Goal: Task Accomplishment & Management: Use online tool/utility

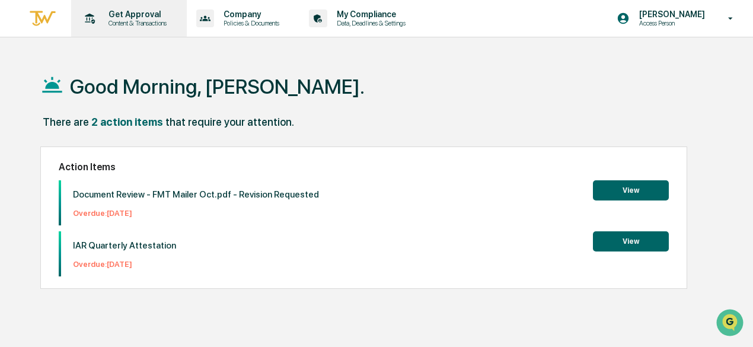
click at [123, 21] on p "Content & Transactions" at bounding box center [135, 23] width 73 height 8
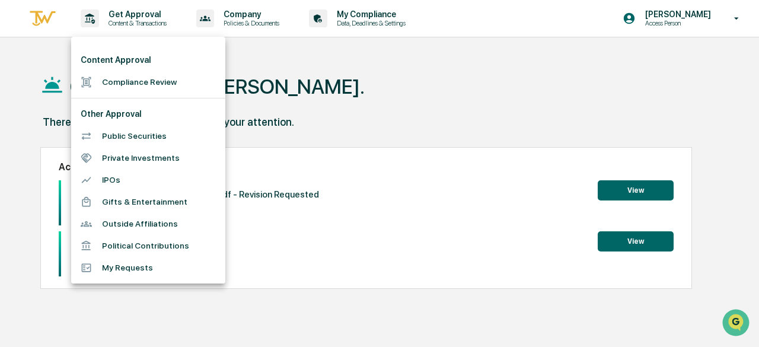
click at [102, 84] on li "Compliance Review" at bounding box center [148, 82] width 154 height 22
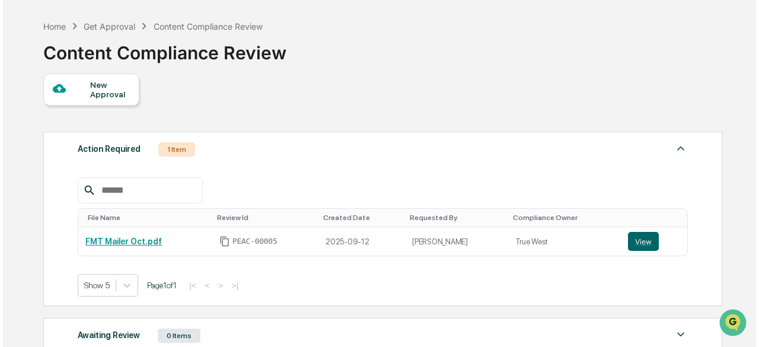
scroll to position [59, 0]
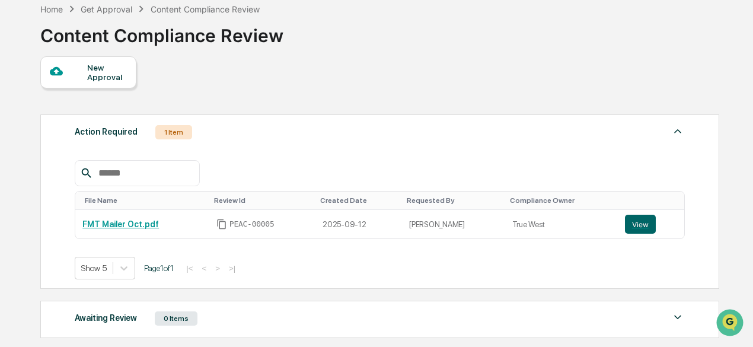
click at [114, 68] on div "New Approval" at bounding box center [107, 72] width 40 height 19
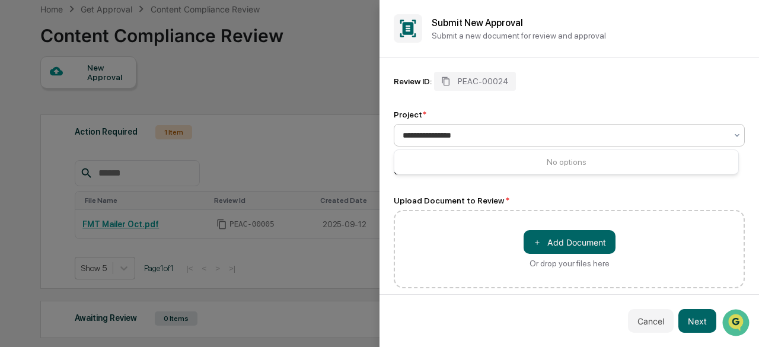
type input "**********"
click at [549, 101] on div "Review ID: PEAC-00024 Project * 0 results available for search term [GEOGRAPHIC…" at bounding box center [568, 124] width 351 height 105
drag, startPoint x: 488, startPoint y: 243, endPoint x: 455, endPoint y: 251, distance: 34.1
click at [455, 251] on div "＋ Add Document Or drop your files here" at bounding box center [568, 249] width 351 height 78
drag, startPoint x: 455, startPoint y: 251, endPoint x: 444, endPoint y: 247, distance: 10.9
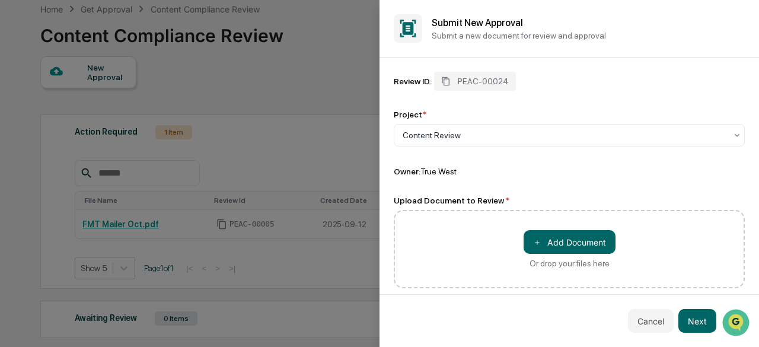
click at [444, 247] on div "＋ Add Document Or drop your files here" at bounding box center [568, 249] width 351 height 78
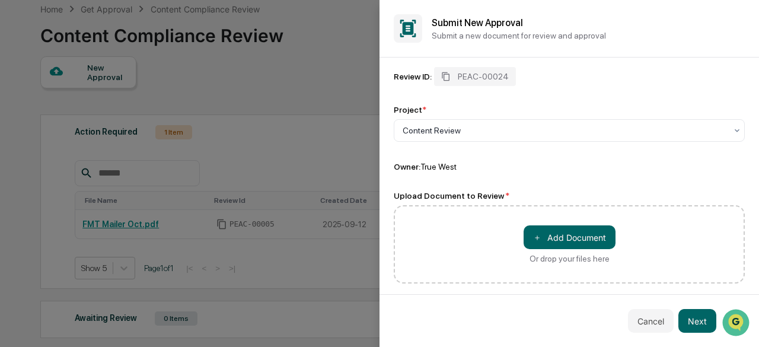
scroll to position [9, 0]
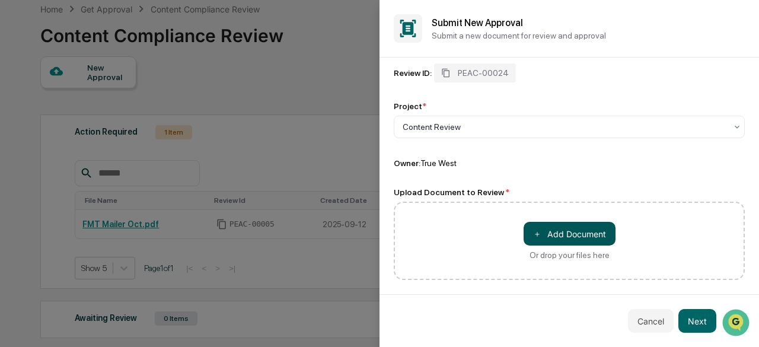
click at [557, 228] on button "＋ Add Document" at bounding box center [569, 234] width 92 height 24
